Goal: Task Accomplishment & Management: Use online tool/utility

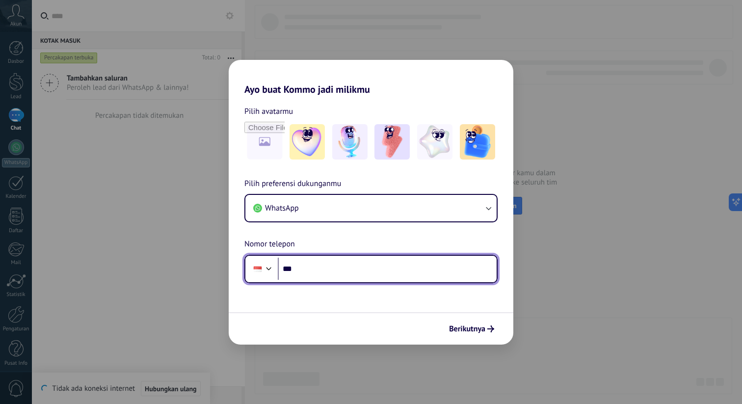
click at [336, 279] on input "***" at bounding box center [387, 269] width 219 height 23
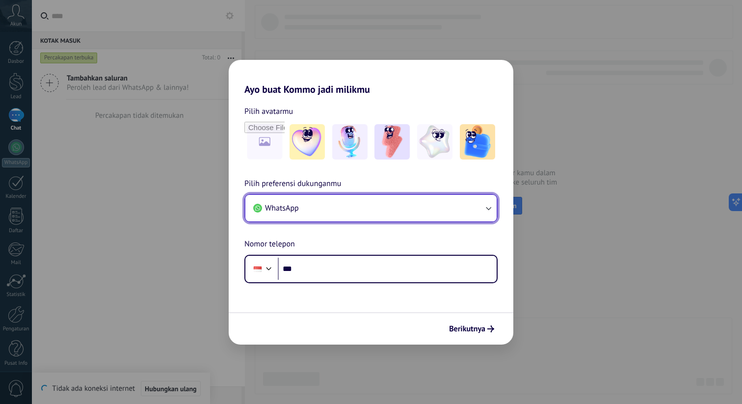
click at [377, 200] on button "WhatsApp" at bounding box center [371, 208] width 251 height 27
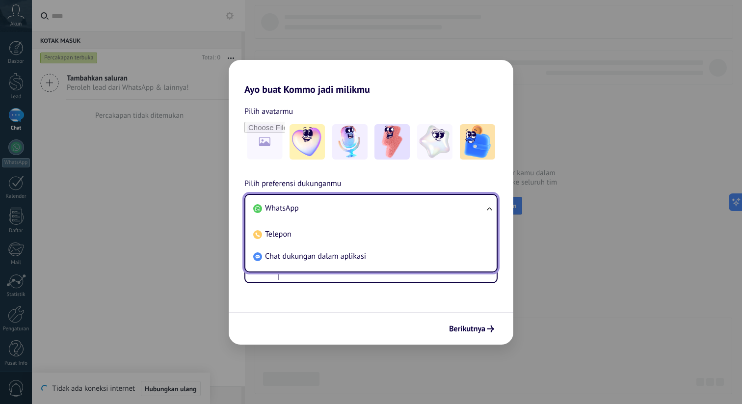
click at [377, 205] on li "WhatsApp" at bounding box center [369, 208] width 240 height 22
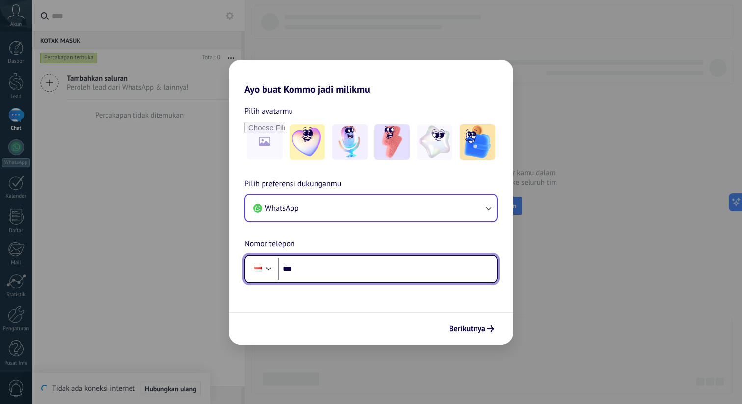
click at [351, 272] on input "***" at bounding box center [387, 269] width 219 height 23
type input "**********"
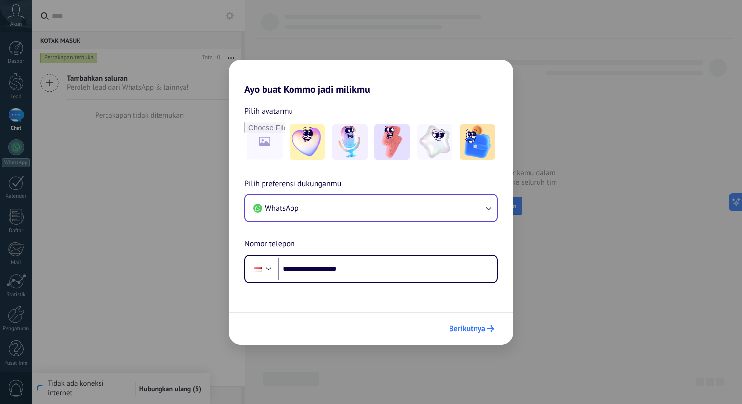
click at [470, 331] on span "Berikutnya" at bounding box center [467, 329] width 36 height 7
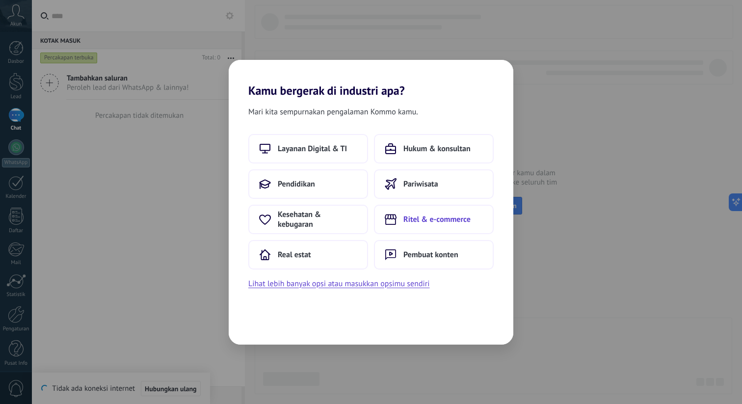
click at [413, 217] on span "Ritel & e-commerce" at bounding box center [437, 220] width 67 height 10
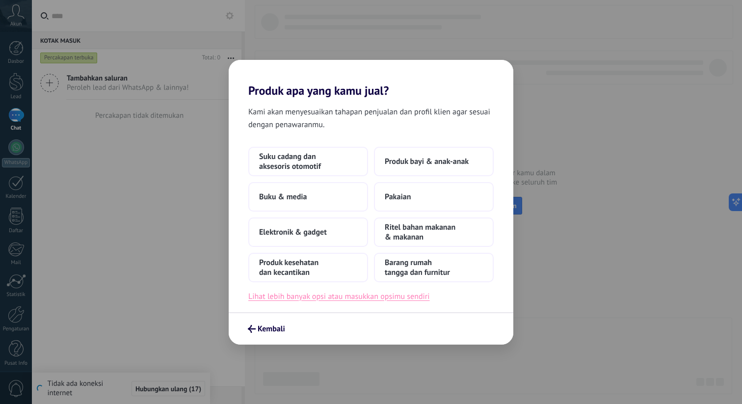
click at [341, 299] on button "Lihat lebih banyak opsi atau masukkan opsimu sendiri" at bounding box center [339, 296] width 182 height 13
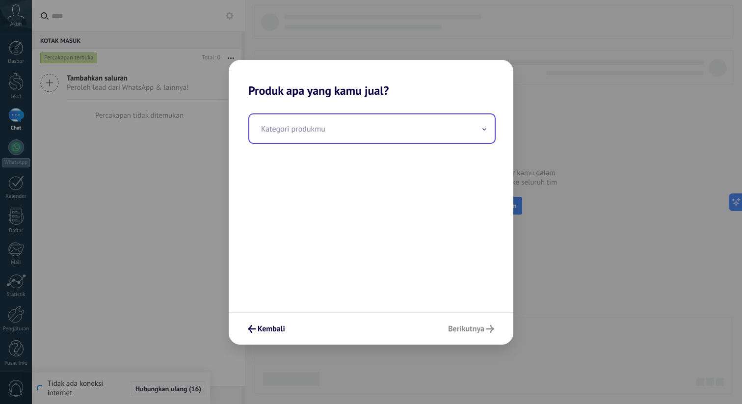
click at [376, 137] on input "text" at bounding box center [372, 128] width 246 height 28
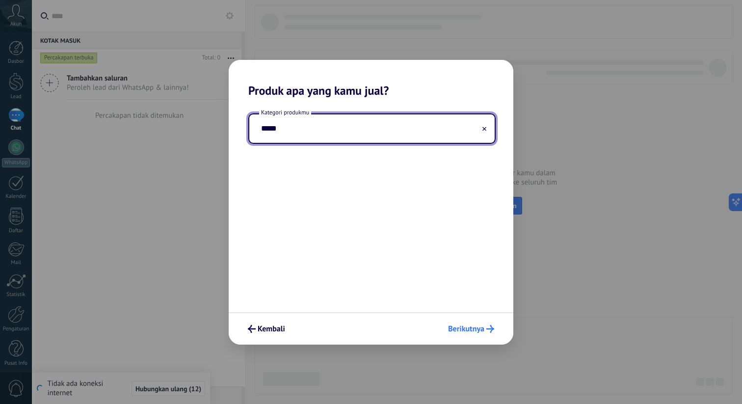
type input "*****"
click at [465, 330] on span "Berikutnya" at bounding box center [466, 329] width 36 height 7
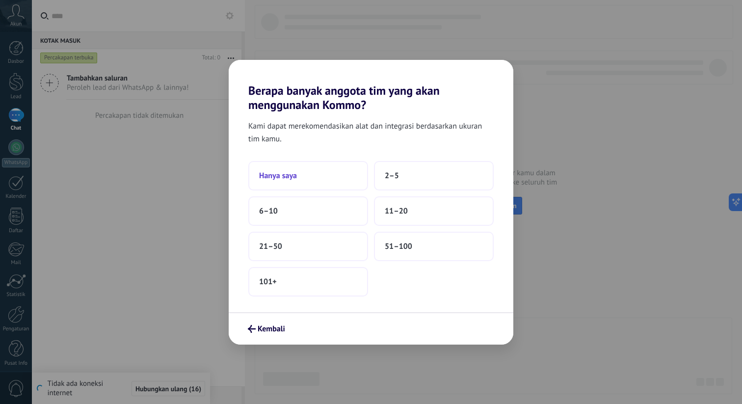
click at [301, 175] on button "Hanya saya" at bounding box center [308, 175] width 120 height 29
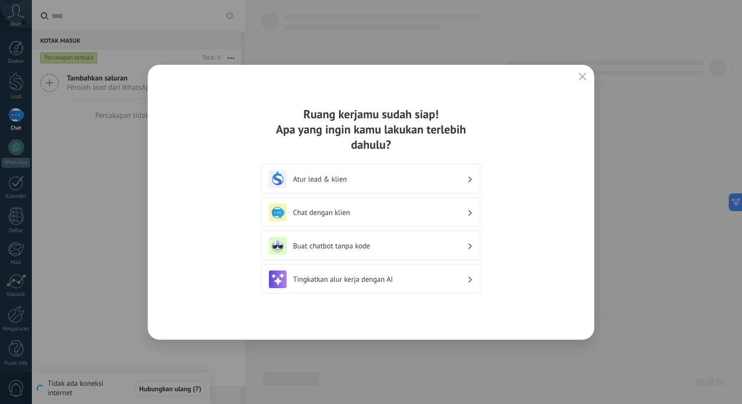
click at [367, 182] on h3 "Atur lead & klien" at bounding box center [380, 179] width 174 height 9
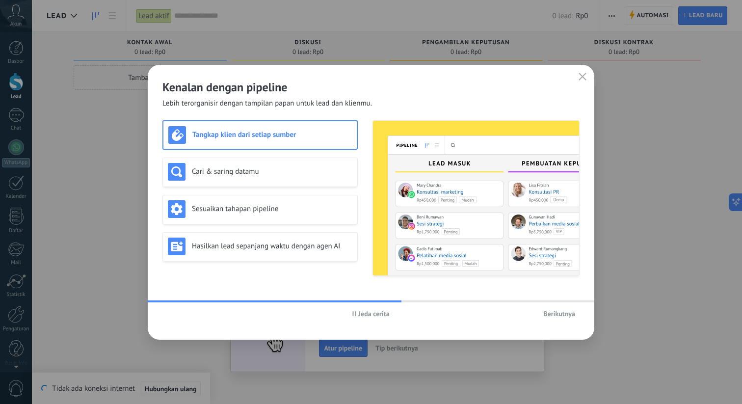
click at [330, 141] on div "Tangkap klien dari setiap sumber" at bounding box center [260, 135] width 184 height 18
click at [559, 315] on span "Berikutnya" at bounding box center [560, 313] width 32 height 7
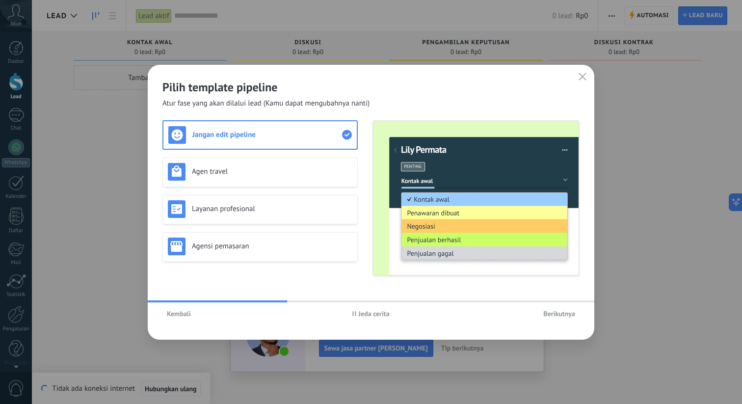
click at [562, 312] on span "Berikutnya" at bounding box center [560, 313] width 32 height 7
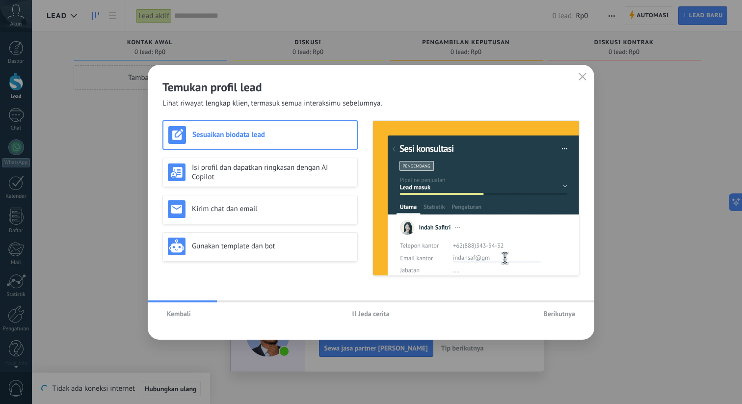
click at [562, 313] on span "Berikutnya" at bounding box center [560, 313] width 32 height 7
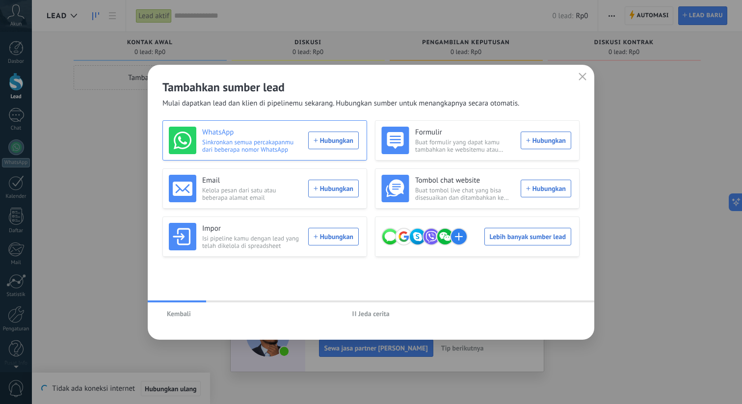
click at [323, 140] on div "WhatsApp Sinkronkan semua percakapanmu dari beberapa nomor WhatsApp Hubungkan" at bounding box center [264, 140] width 190 height 27
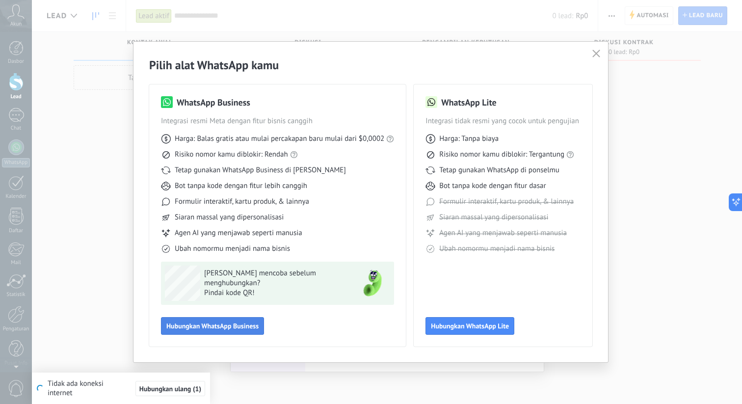
click at [254, 330] on button "Hubungkan WhatsApp Business" at bounding box center [212, 326] width 103 height 18
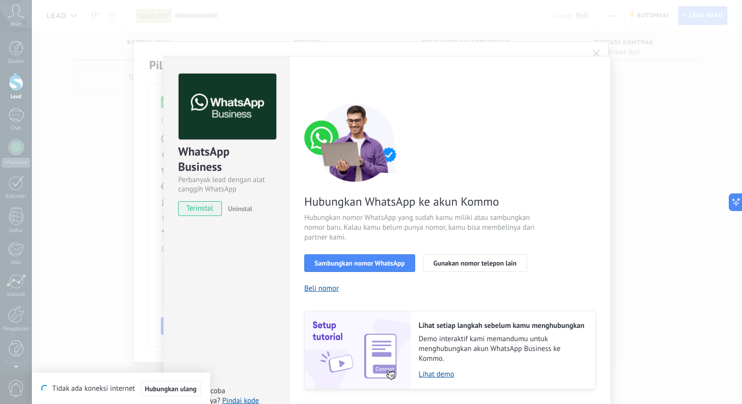
scroll to position [29, 0]
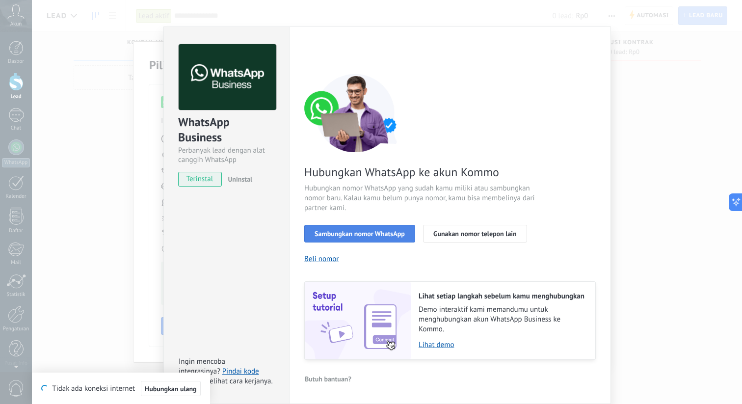
click at [386, 234] on span "Sambungkan nomor WhatsApp" at bounding box center [360, 233] width 90 height 7
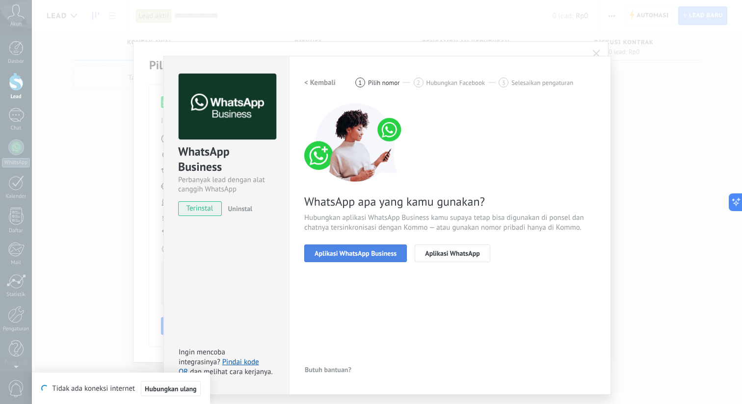
click at [383, 257] on span "Aplikasi WhatsApp Business" at bounding box center [356, 253] width 82 height 7
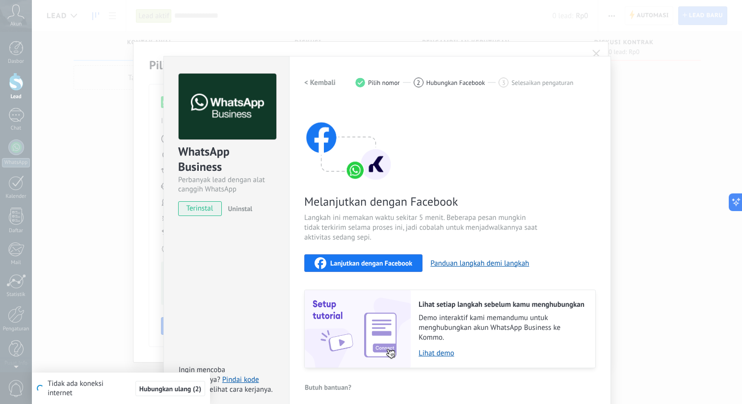
scroll to position [8, 0]
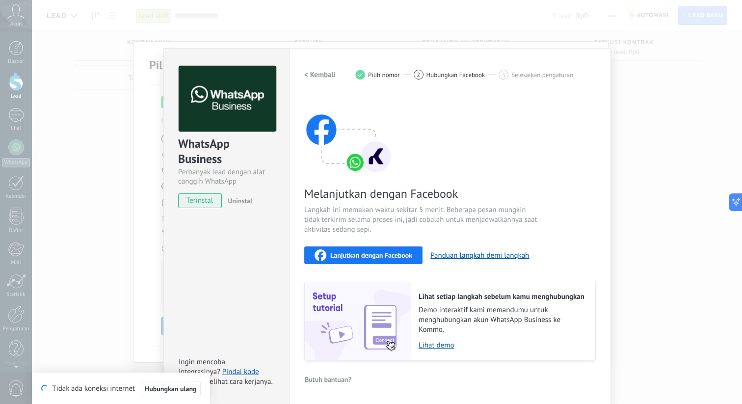
click at [208, 199] on span "terinstal" at bounding box center [200, 200] width 43 height 15
click at [328, 75] on h2 "< Kembali" at bounding box center [319, 74] width 31 height 9
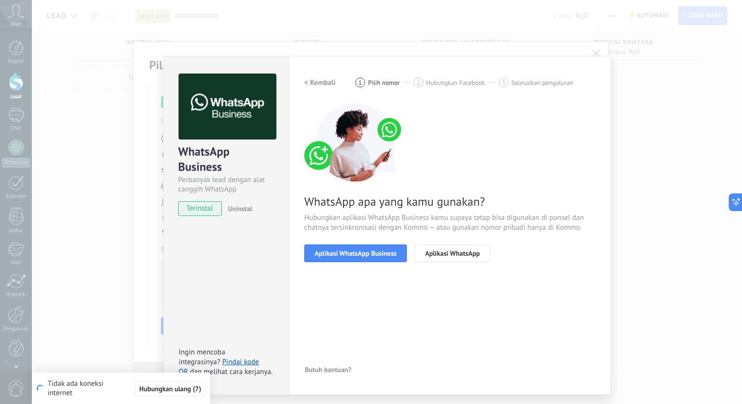
click at [320, 84] on h2 "< Kembali" at bounding box center [319, 82] width 31 height 9
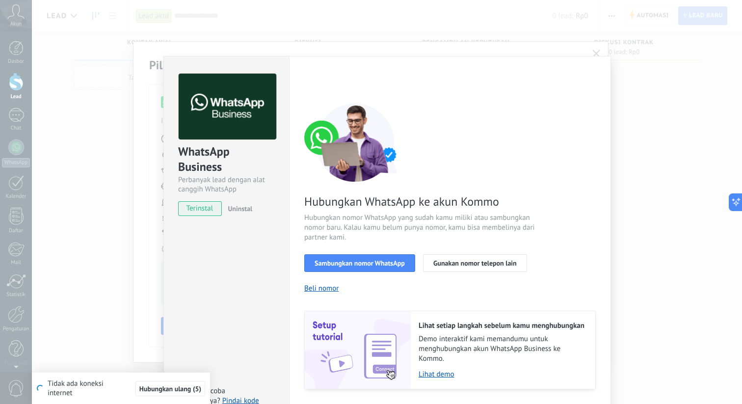
scroll to position [29, 0]
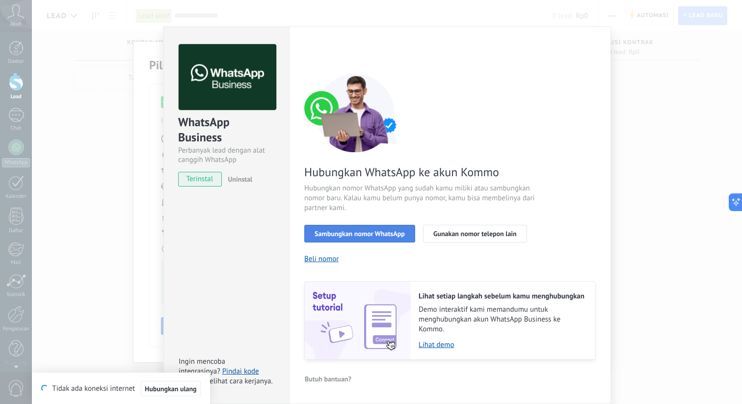
click at [317, 233] on span "Sambungkan nomor WhatsApp" at bounding box center [360, 233] width 90 height 7
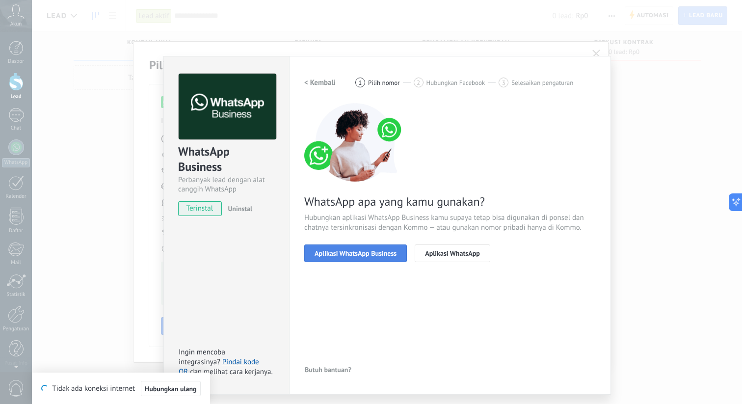
click at [327, 251] on span "Aplikasi WhatsApp Business" at bounding box center [356, 253] width 82 height 7
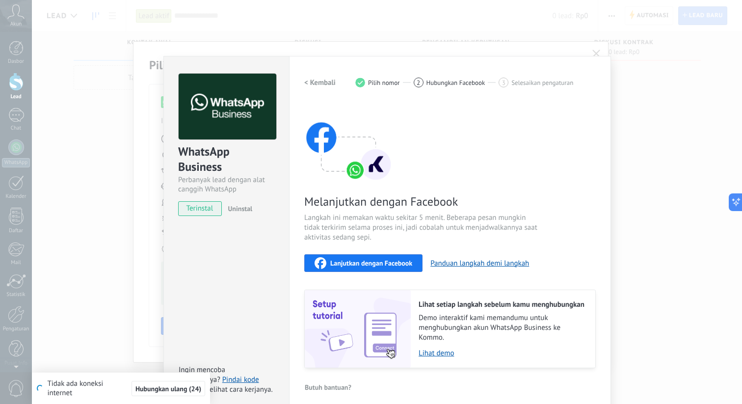
click at [378, 264] on span "Lanjutkan dengan Facebook" at bounding box center [371, 263] width 82 height 7
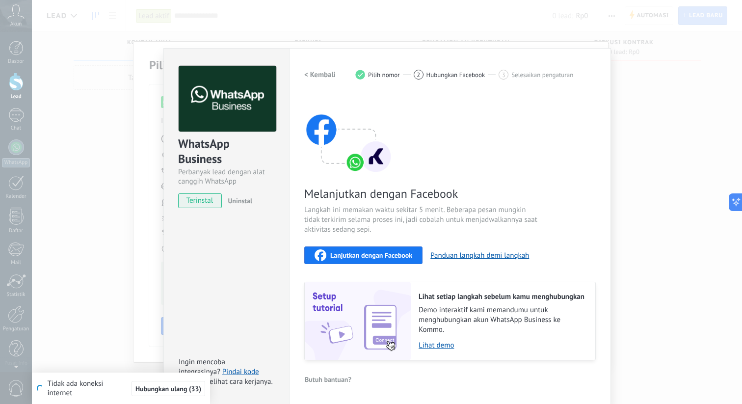
click at [180, 390] on span "Hubungkan ulang (33)" at bounding box center [169, 388] width 66 height 7
click at [372, 74] on span "Pilih nomor" at bounding box center [384, 74] width 32 height 7
click at [320, 77] on h2 "< Kembali" at bounding box center [319, 74] width 31 height 9
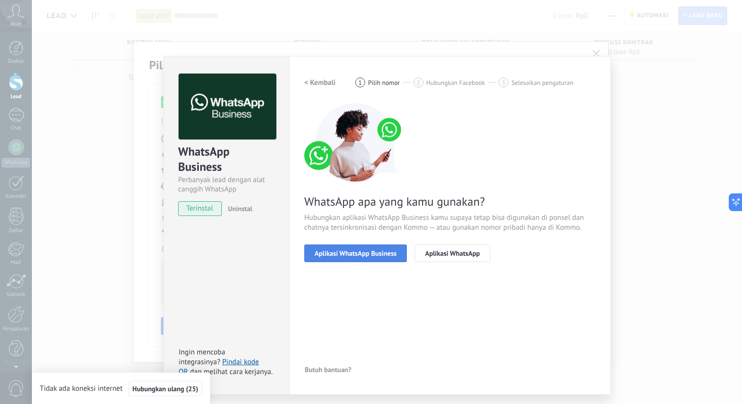
click at [347, 254] on span "Aplikasi WhatsApp Business" at bounding box center [356, 253] width 82 height 7
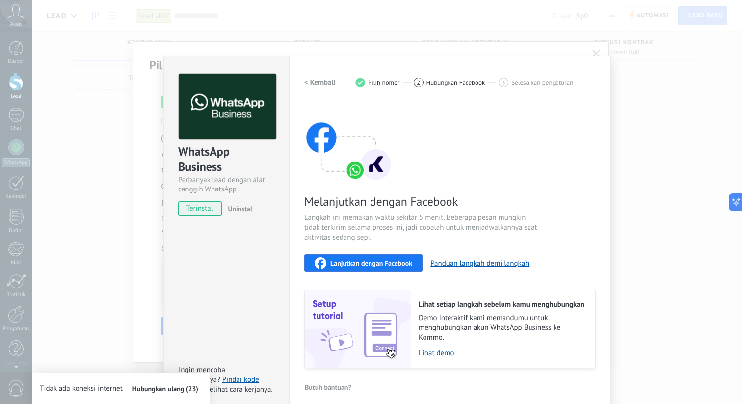
click at [322, 78] on h2 "< Kembali" at bounding box center [319, 82] width 31 height 9
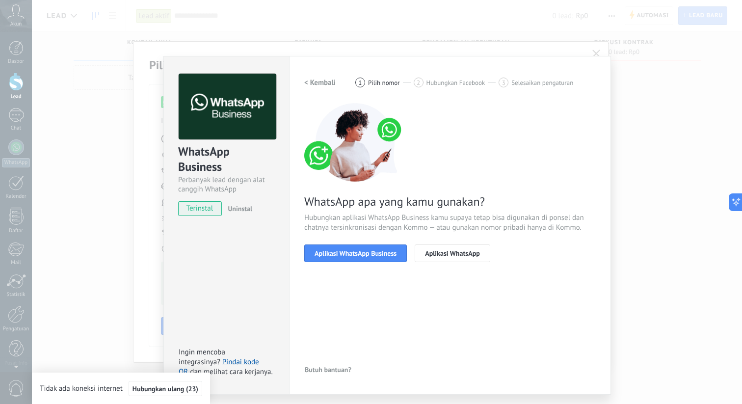
click at [322, 78] on h2 "< Kembali" at bounding box center [319, 82] width 31 height 9
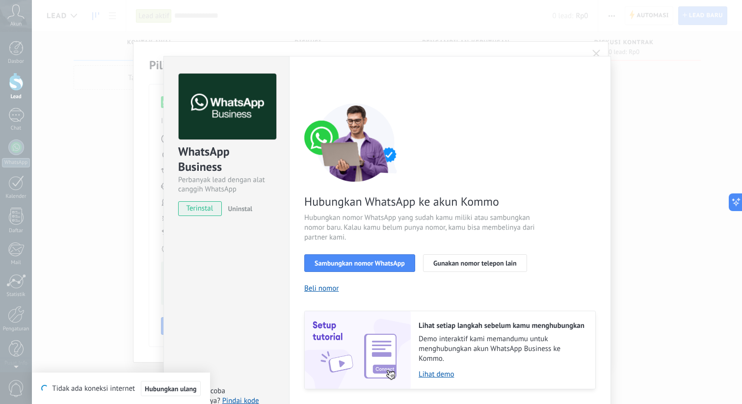
scroll to position [29, 0]
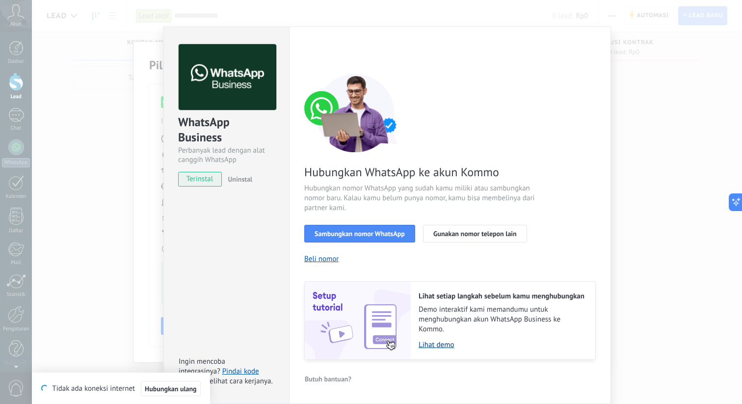
click at [447, 346] on link "Lihat demo" at bounding box center [502, 344] width 167 height 9
